Goal: Task Accomplishment & Management: Complete application form

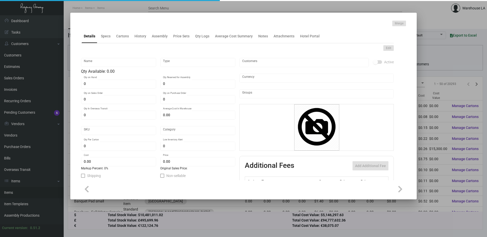
type input "Letterhead"
type input "Inventory"
type input "750"
type input "$ 0.0834"
type input "322-Letterhead-44"
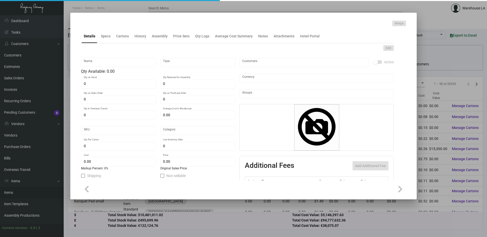
type input "Standard"
type input "500"
type input "$ 0.05572"
type input "$ 0.25"
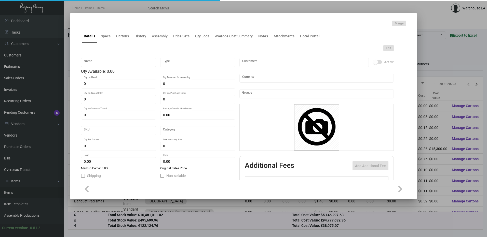
checkbox input "true"
type input "United States Dollar $"
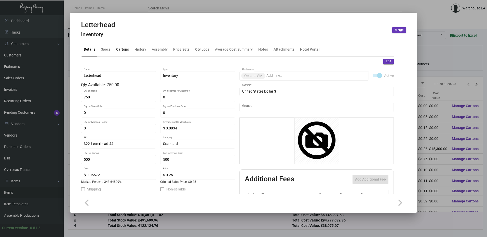
click at [125, 54] on div "Cartons" at bounding box center [122, 50] width 17 height 12
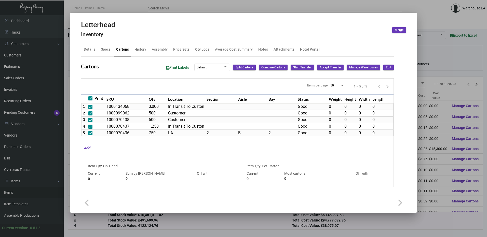
checkbox input "true"
type input "750"
type input "0"
type input "500"
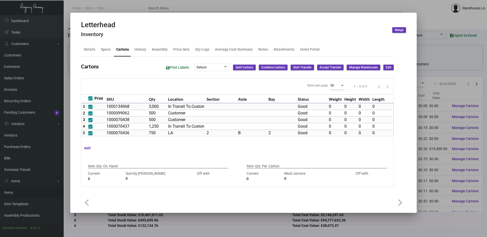
type input "3000"
type input "-2500"
